Goal: Find specific page/section: Find specific page/section

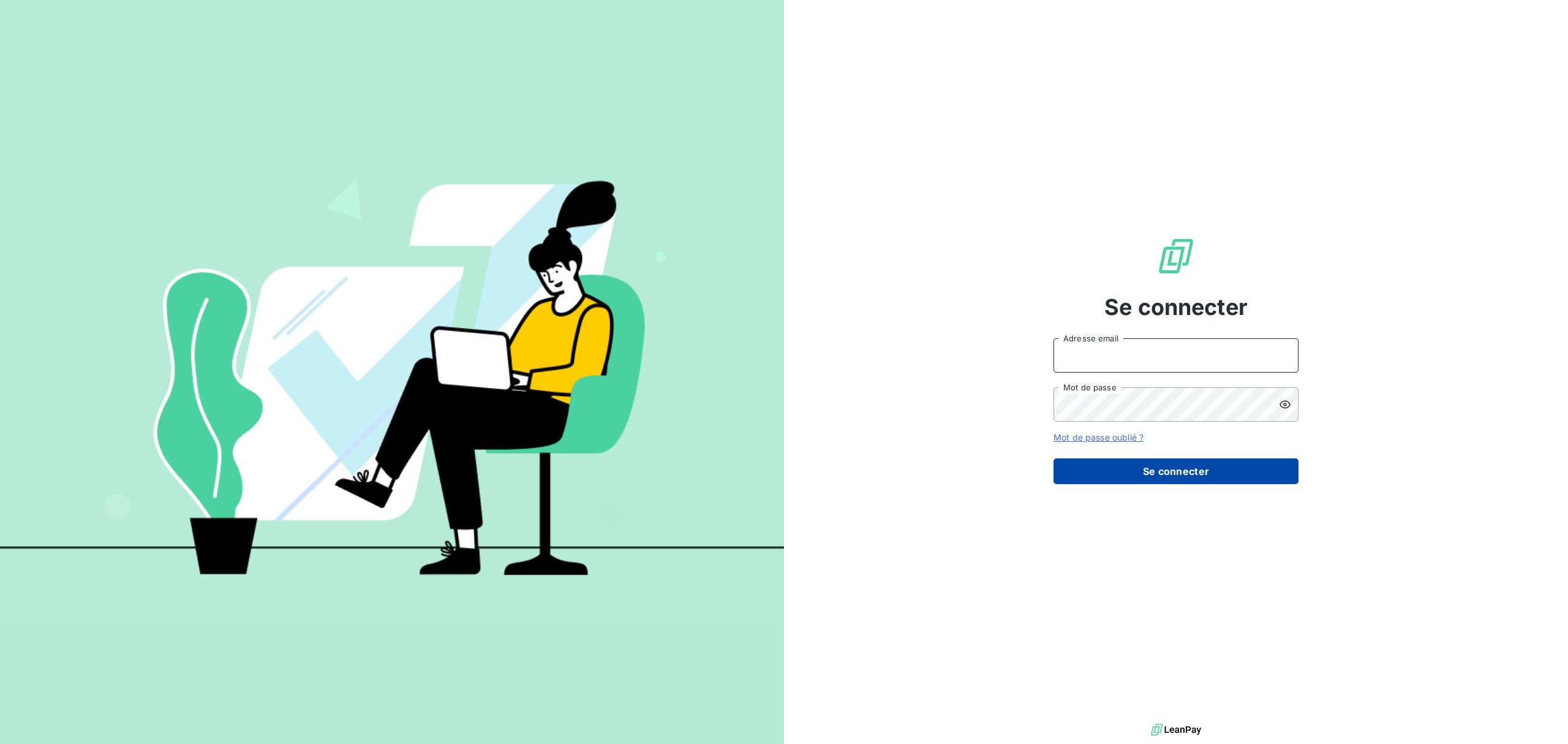
type input "[EMAIL_ADDRESS][DOMAIN_NAME]"
click at [1139, 478] on button "Se connecter" at bounding box center [1176, 470] width 245 height 26
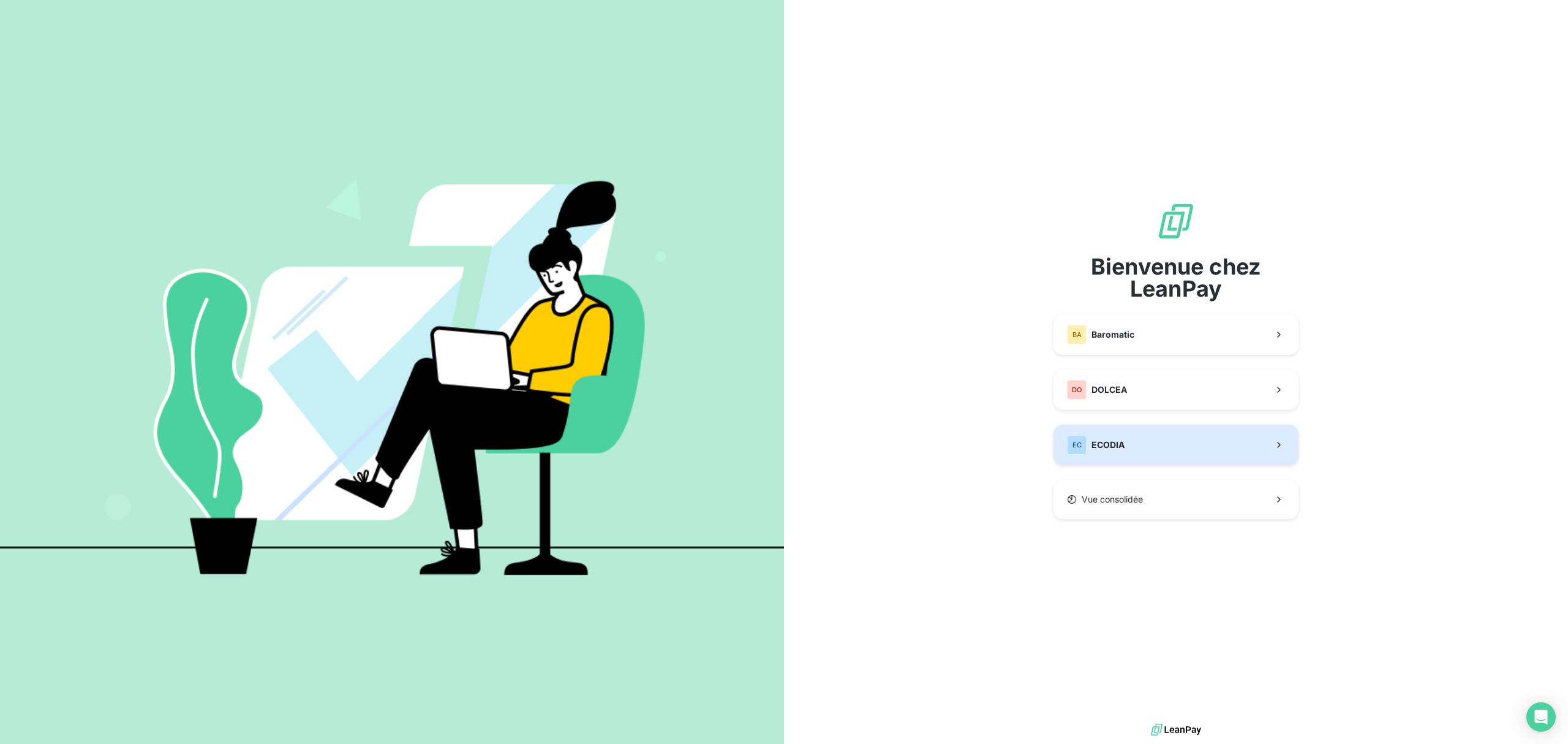
click at [1108, 460] on button "EC ECODIA" at bounding box center [1176, 445] width 245 height 40
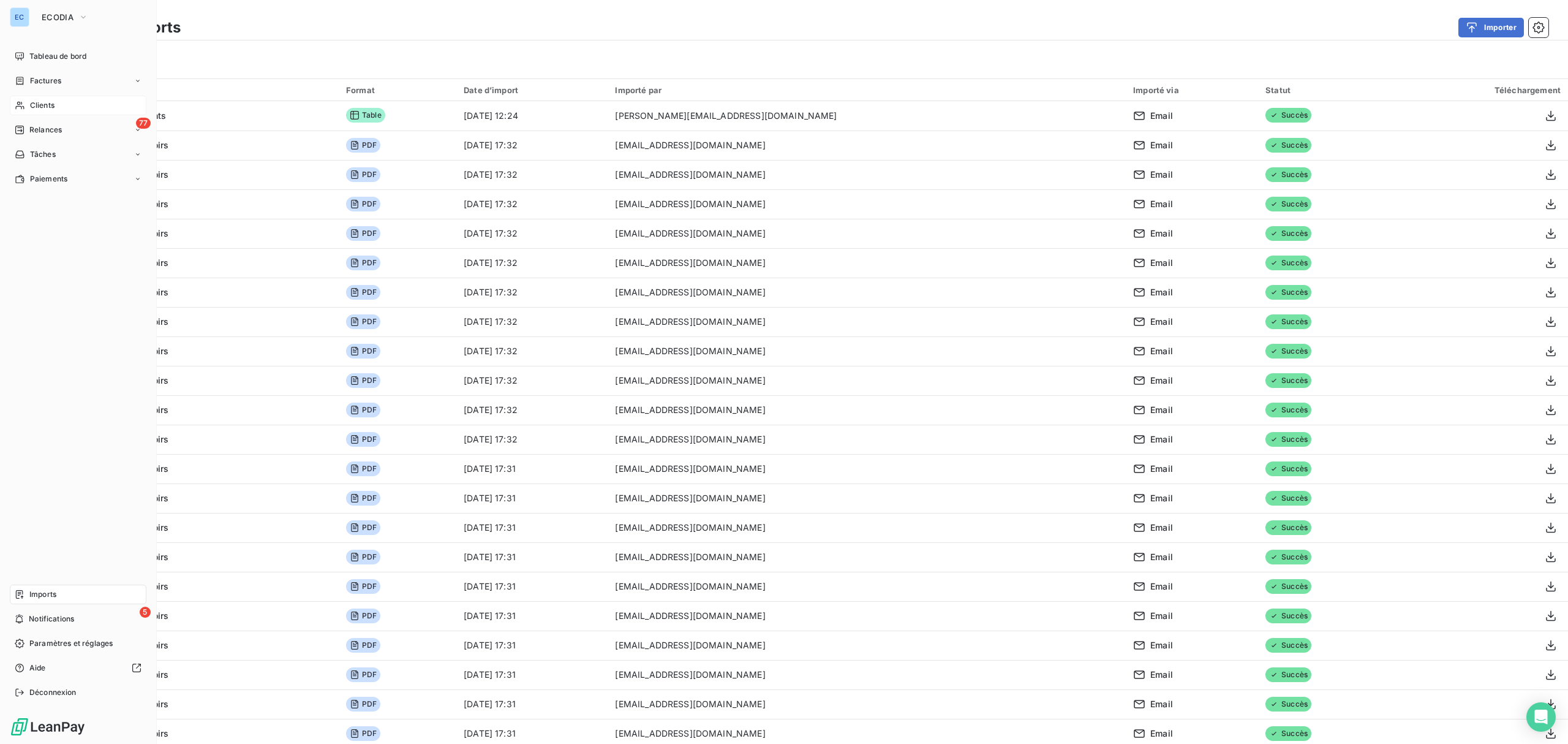
click at [50, 106] on span "Clients" at bounding box center [42, 106] width 25 height 11
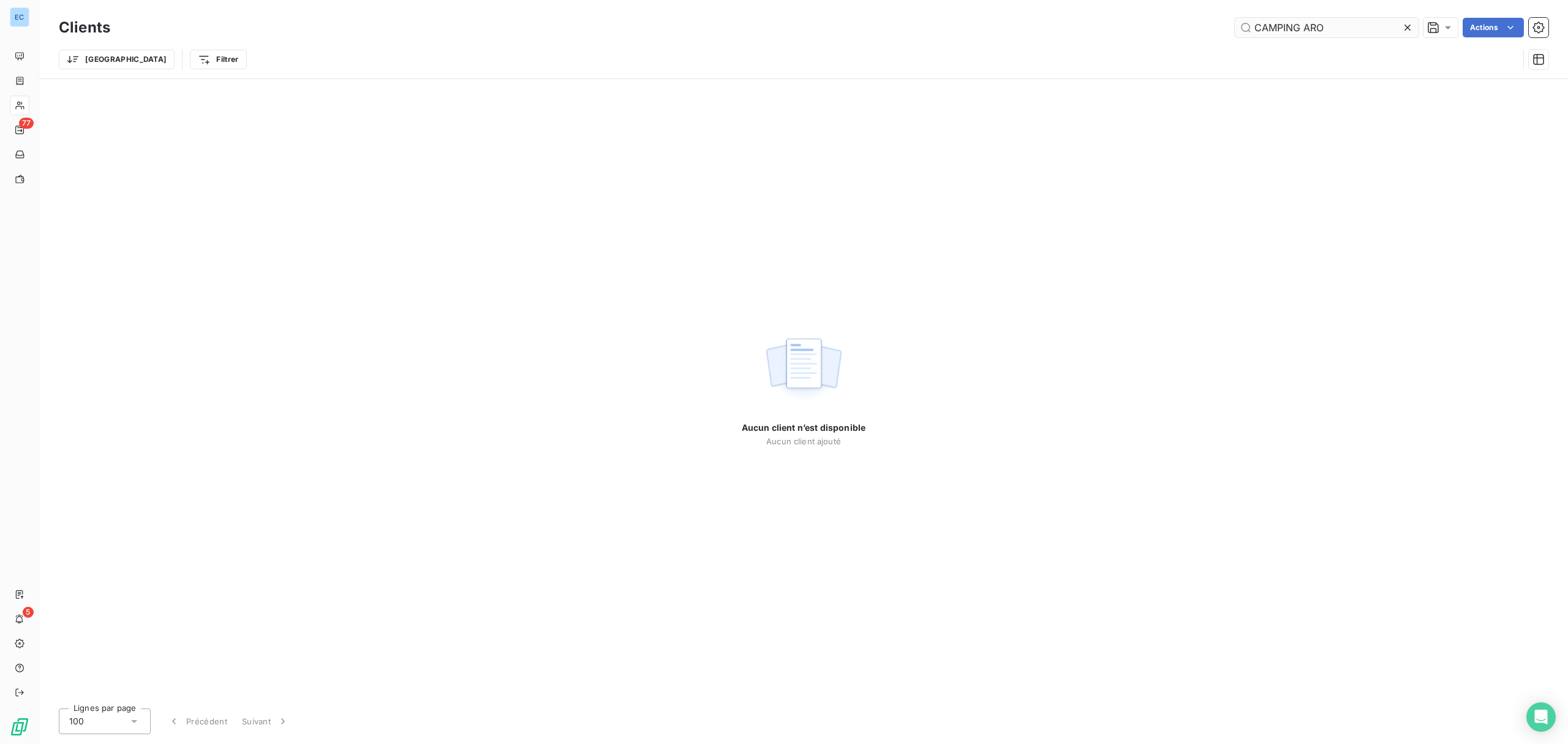
click at [1244, 27] on input "CAMPING ARO" at bounding box center [1326, 27] width 184 height 19
type input "ARO"
